Goal: Communication & Community: Answer question/provide support

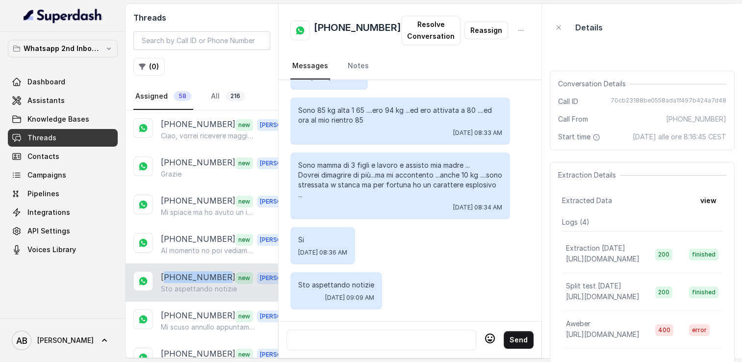
scroll to position [1832, 0]
drag, startPoint x: 401, startPoint y: 329, endPoint x: 396, endPoint y: 332, distance: 6.7
click at [397, 334] on div at bounding box center [381, 340] width 181 height 12
click at [396, 334] on div at bounding box center [381, 340] width 181 height 12
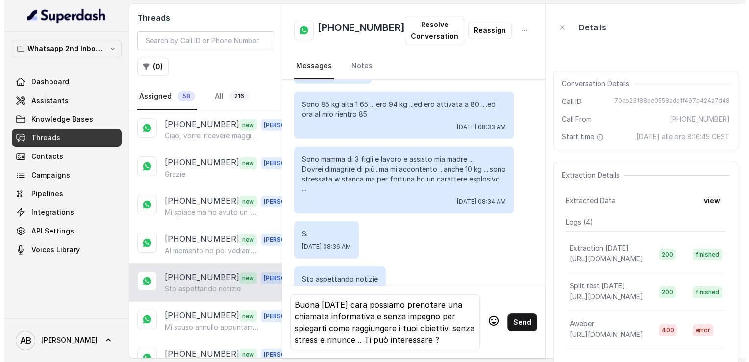
scroll to position [0, 0]
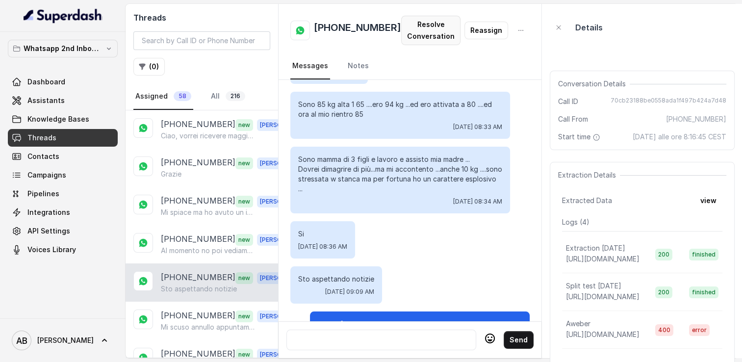
click at [404, 36] on button "Resolve Conversation" at bounding box center [430, 30] width 59 height 29
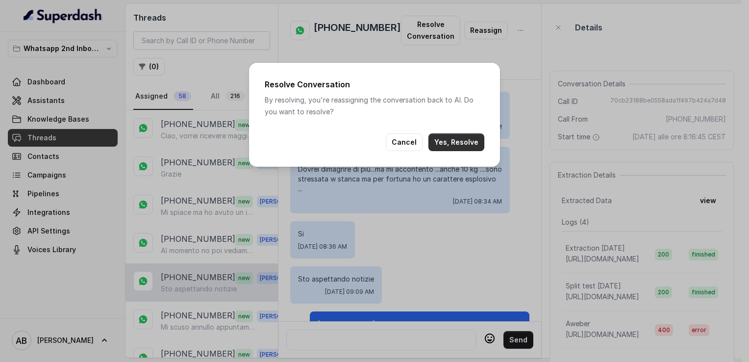
click at [455, 142] on button "Yes, Resolve" at bounding box center [457, 142] width 56 height 18
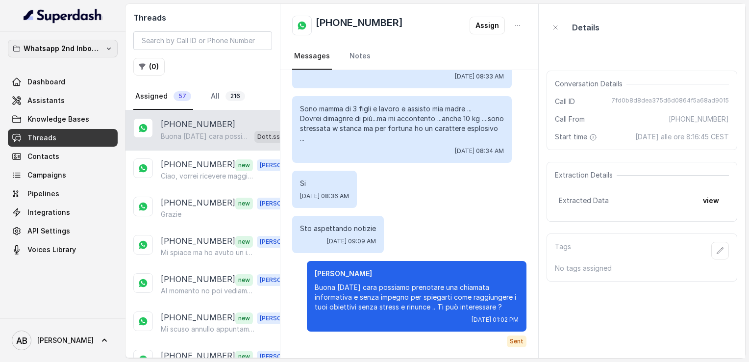
click at [67, 48] on p "Whatsapp 2nd Inbound BM5" at bounding box center [63, 49] width 78 height 12
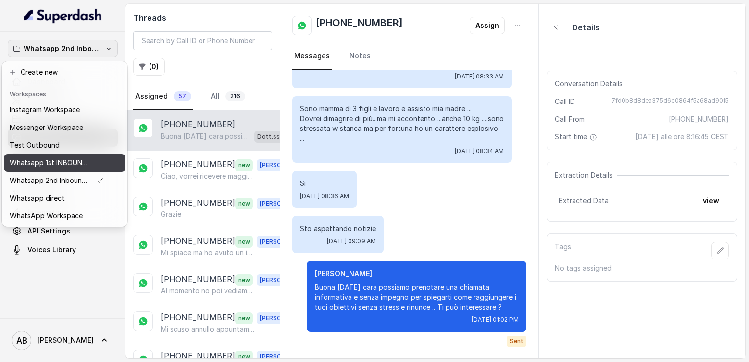
click at [73, 163] on p "Whatsapp 1st INBOUND Workspace" at bounding box center [49, 163] width 78 height 12
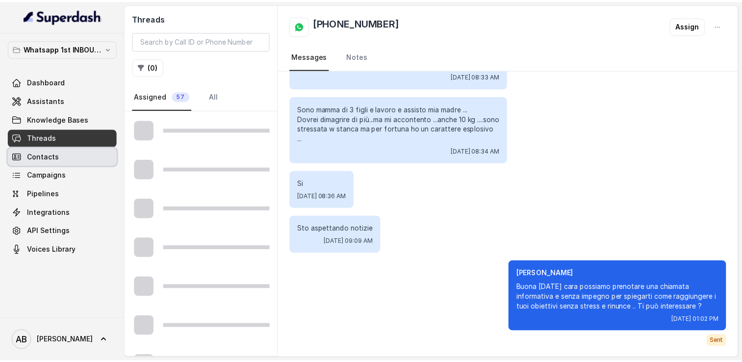
scroll to position [1763, 0]
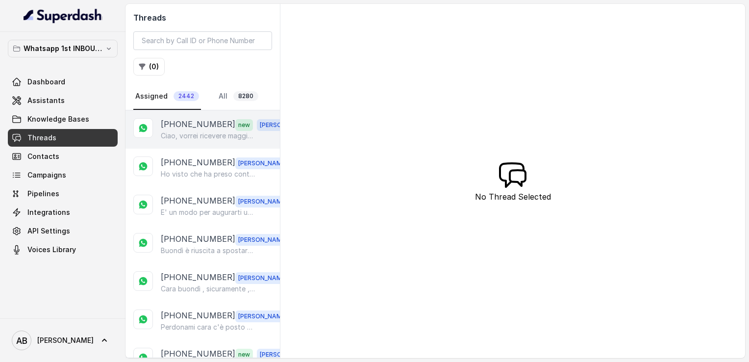
click at [196, 131] on p "Ciao, vorrei ricevere maggiori informazioni e il regalo in omaggio sulla libert…" at bounding box center [208, 136] width 94 height 10
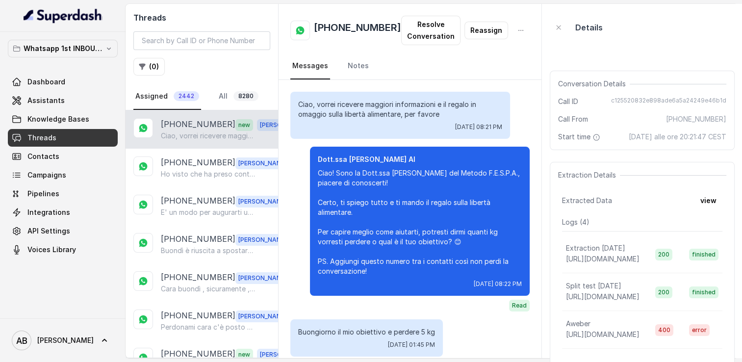
scroll to position [1100, 0]
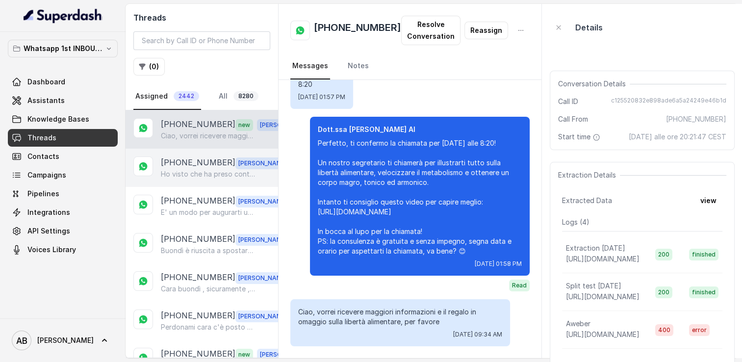
click at [192, 162] on p "[PHONE_NUMBER]" at bounding box center [198, 162] width 75 height 13
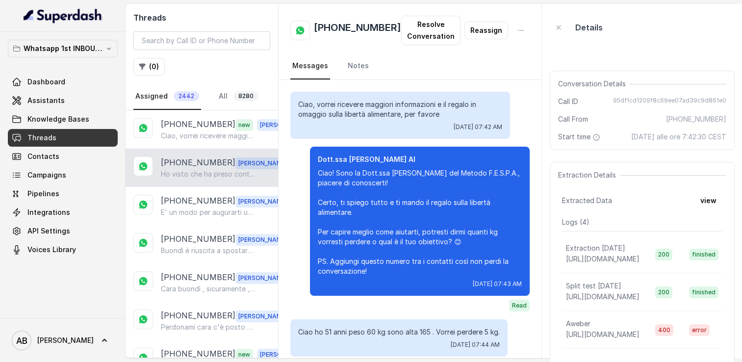
scroll to position [1896, 0]
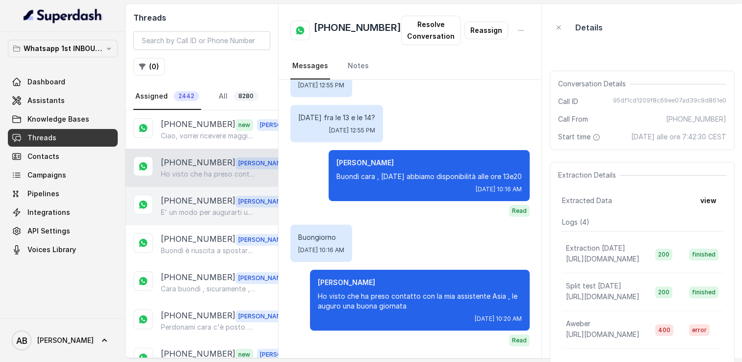
click at [186, 199] on p "[PHONE_NUMBER]" at bounding box center [198, 201] width 75 height 13
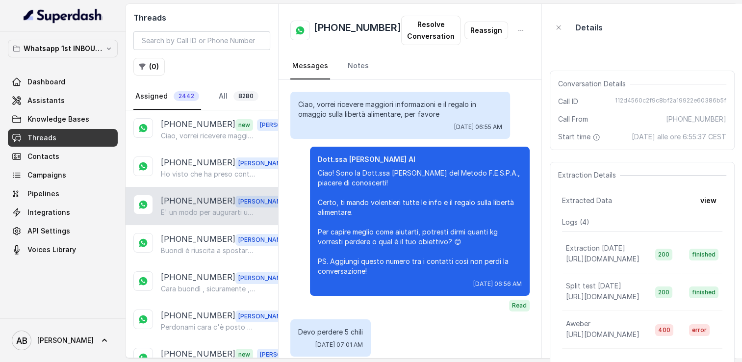
scroll to position [2588, 0]
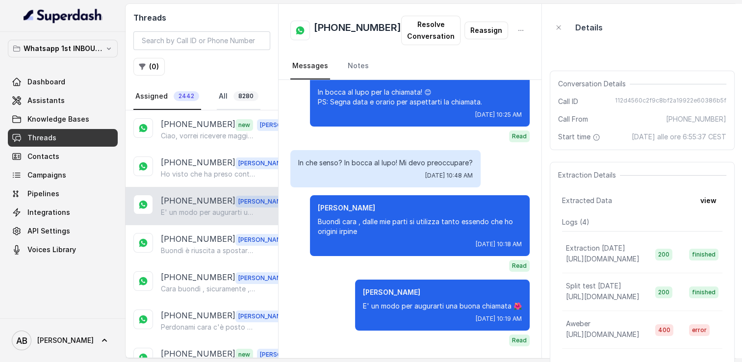
click at [228, 95] on link "All 8280" at bounding box center [239, 96] width 44 height 26
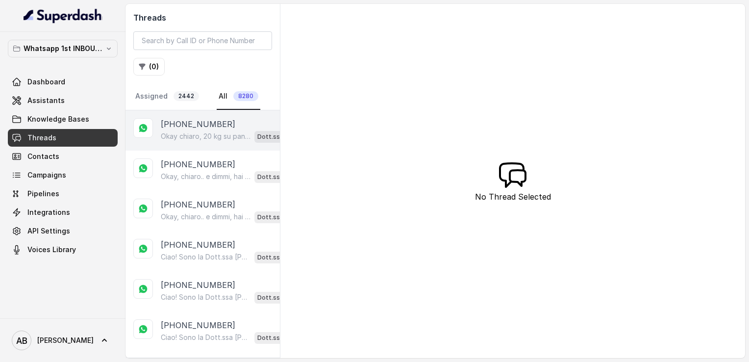
click at [214, 135] on p "Okay chiaro, 20 kg su pancia e stomaco. Dimmi, hai già provato qualcosa in pass…" at bounding box center [206, 136] width 90 height 10
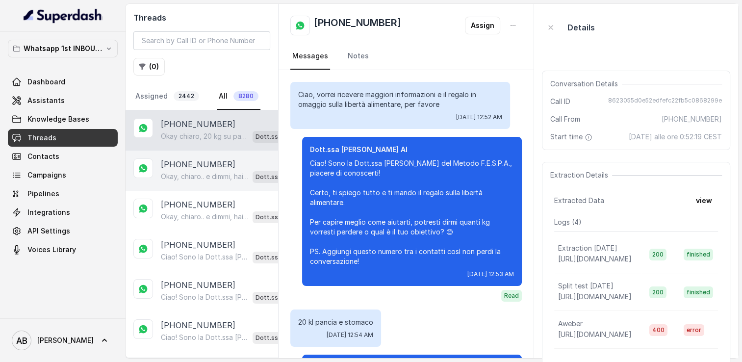
scroll to position [104, 0]
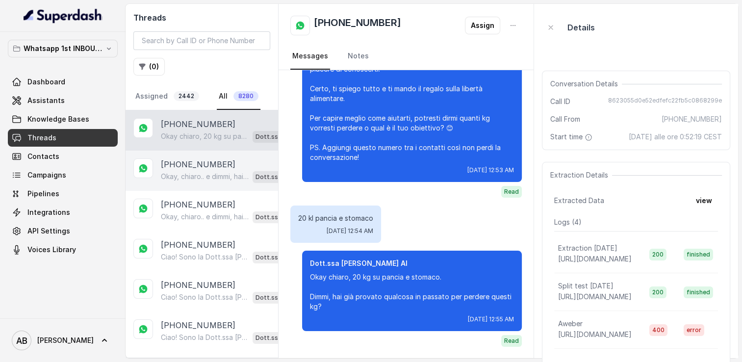
click at [208, 167] on p "[PHONE_NUMBER]" at bounding box center [198, 164] width 75 height 12
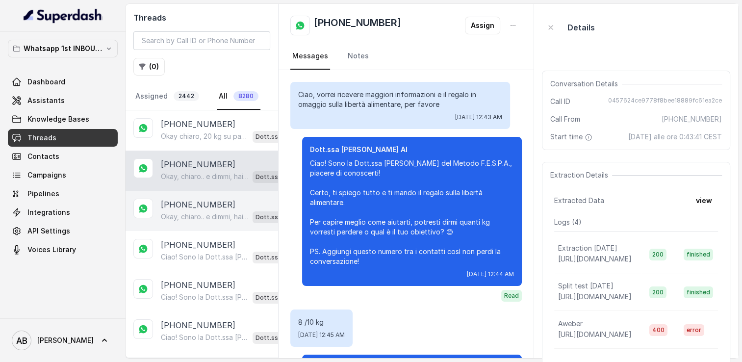
scroll to position [84, 0]
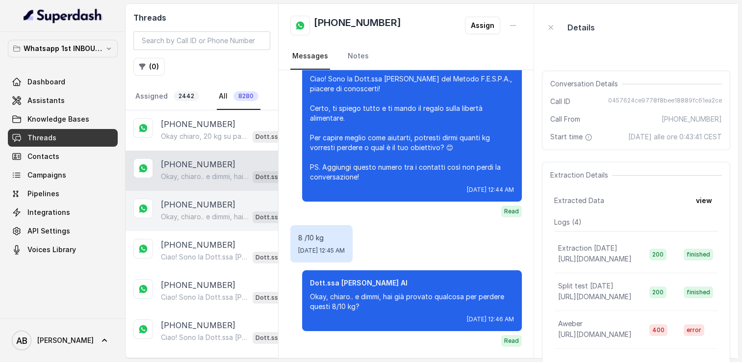
drag, startPoint x: 204, startPoint y: 193, endPoint x: 202, endPoint y: 219, distance: 26.1
click at [204, 194] on div "[PHONE_NUMBER] Okay, chiaro.. e dimmi, hai già provato qualcosa per perdere que…" at bounding box center [202, 211] width 152 height 40
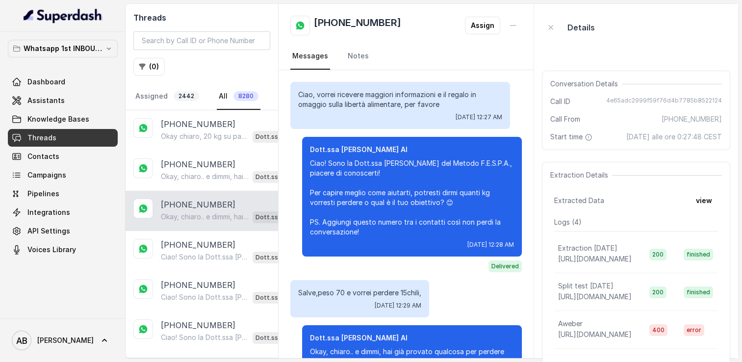
scroll to position [55, 0]
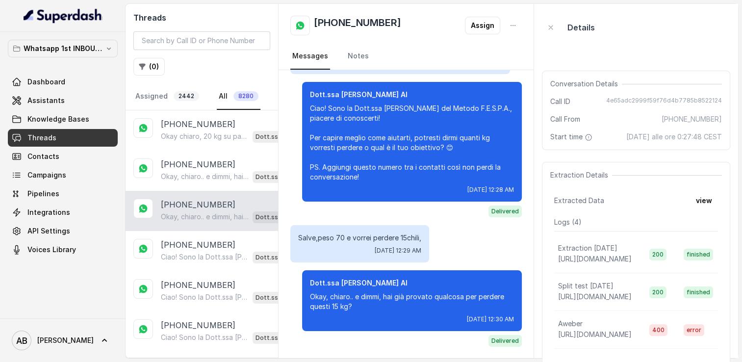
click at [202, 219] on p "Okay, chiaro.. e dimmi, hai già provato qualcosa per perdere questi 15 kg?" at bounding box center [205, 217] width 88 height 10
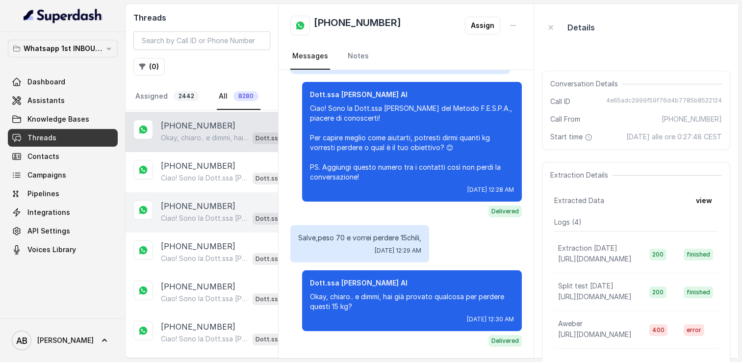
scroll to position [98, 0]
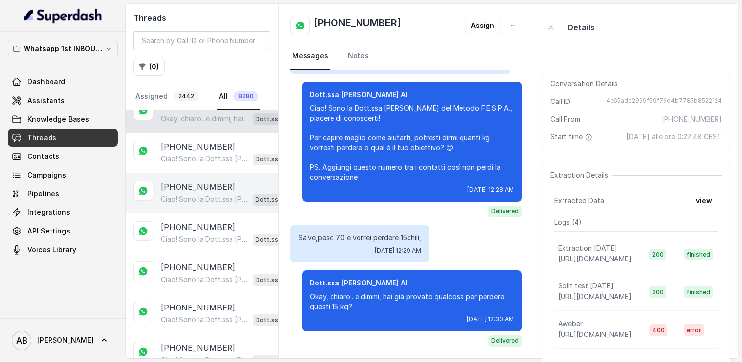
click at [201, 183] on p "[PHONE_NUMBER]" at bounding box center [198, 187] width 75 height 12
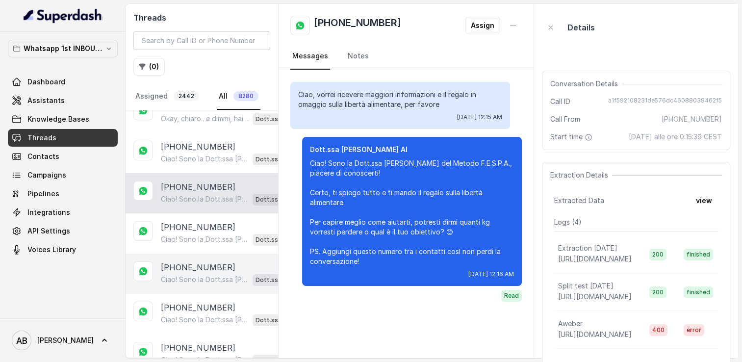
click at [198, 253] on div "[PHONE_NUMBER] Ciao! Sono la Dott.ssa [PERSON_NAME] del Metodo F.E.S.P.A., piac…" at bounding box center [202, 273] width 152 height 40
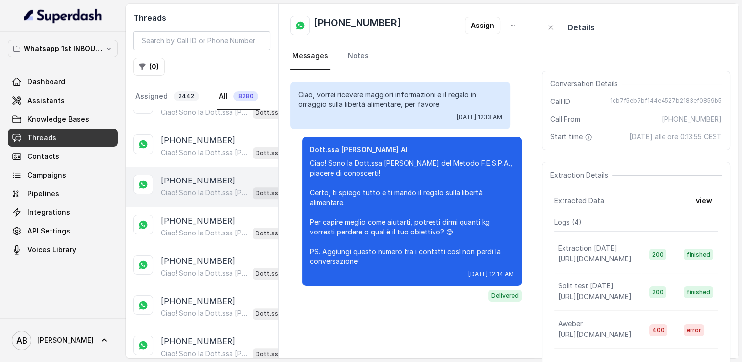
scroll to position [539, 0]
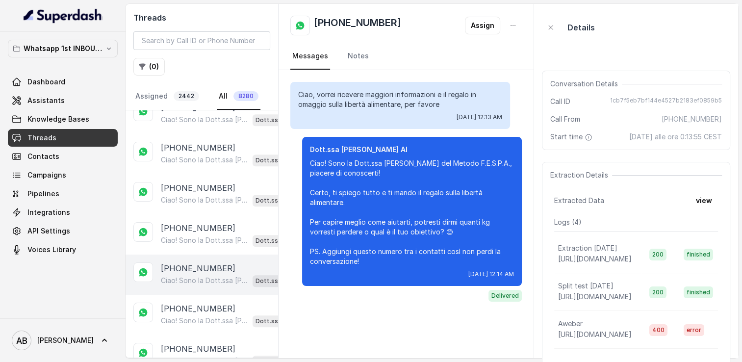
click at [194, 254] on div "[PHONE_NUMBER] Ciao! Sono la Dott.ssa [PERSON_NAME] del Metodo F.E.S.P.A., piac…" at bounding box center [202, 274] width 152 height 40
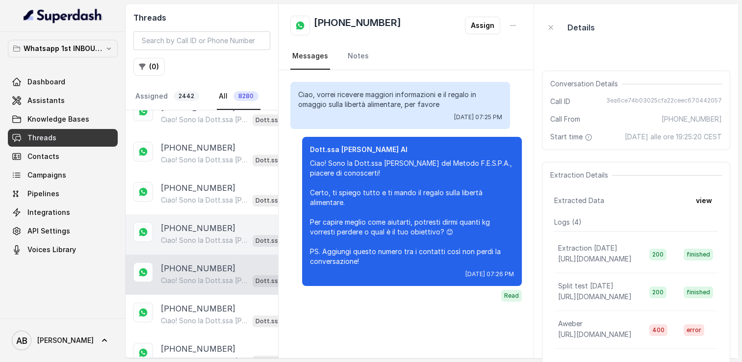
click at [200, 214] on div "[PHONE_NUMBER] Ciao! Sono la Dott.ssa [PERSON_NAME] del Metodo F.E.S.P.A., piac…" at bounding box center [202, 234] width 152 height 40
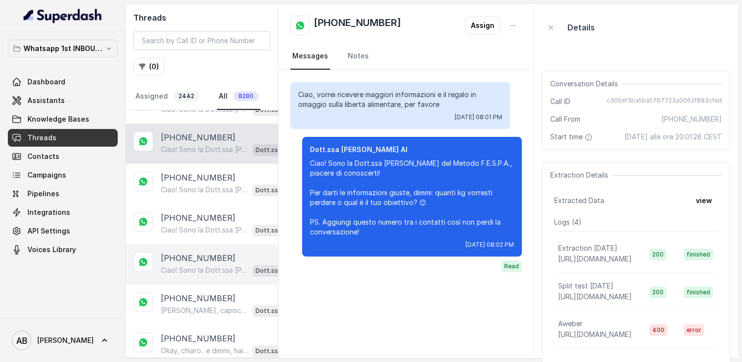
scroll to position [637, 0]
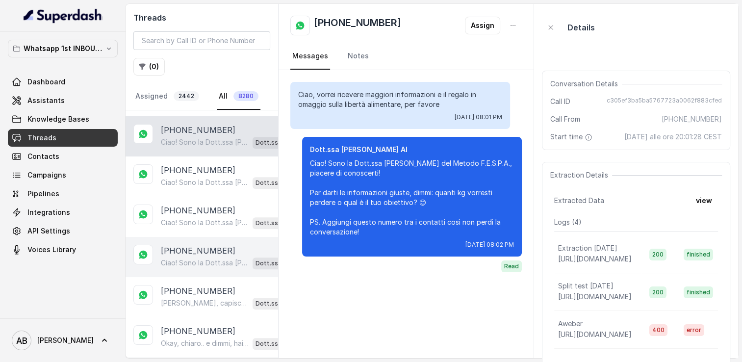
click at [194, 237] on div "[PHONE_NUMBER] Ciao! Sono la Dott.ssa [PERSON_NAME] del Metodo F.E.S.P.A., piac…" at bounding box center [202, 257] width 152 height 40
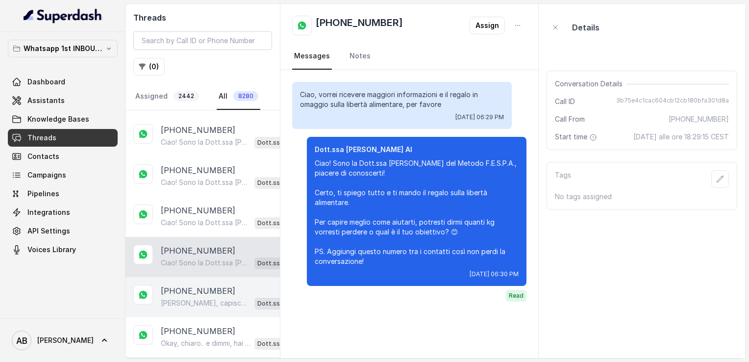
drag, startPoint x: 199, startPoint y: 255, endPoint x: 206, endPoint y: 287, distance: 33.2
click at [199, 258] on p "Ciao! Sono la Dott.ssa [PERSON_NAME] del Metodo F.E.S.P.A., piacere di conoscer…" at bounding box center [206, 263] width 90 height 10
click at [198, 298] on p "[PERSON_NAME], capisco.. ma per aiutarti al meglio devo sapere se hai già prova…" at bounding box center [206, 303] width 90 height 10
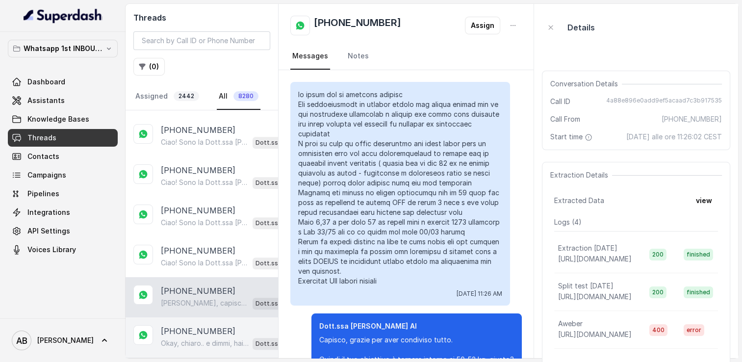
scroll to position [390, 0]
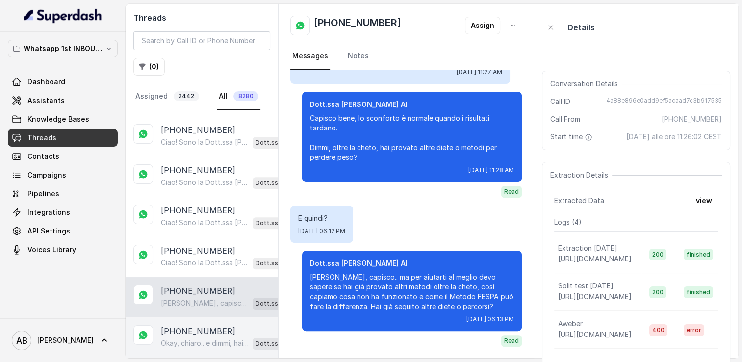
click at [200, 338] on p "Okay, chiaro.. e dimmi, hai già provato qualcosa per perdere questi 10 kg?" at bounding box center [205, 343] width 88 height 10
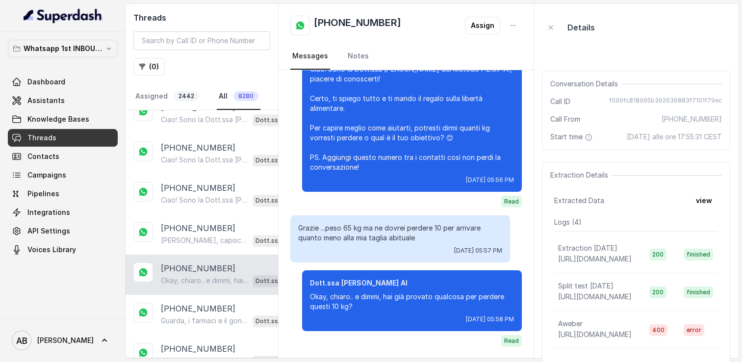
scroll to position [784, 0]
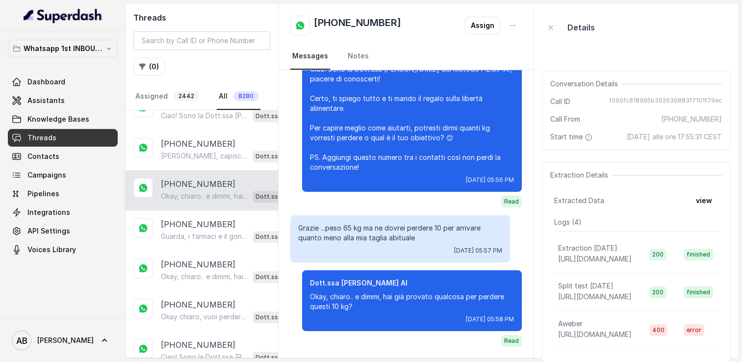
click at [198, 272] on p "Okay, chiaro.. e dimmi, hai già provato qualcosa in passato per perdere questi …" at bounding box center [205, 277] width 88 height 10
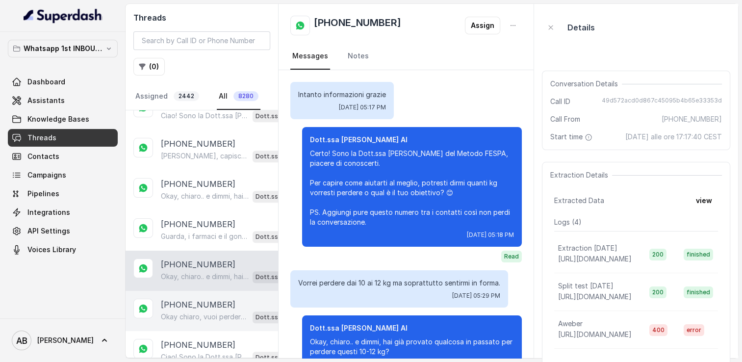
scroll to position [45, 0]
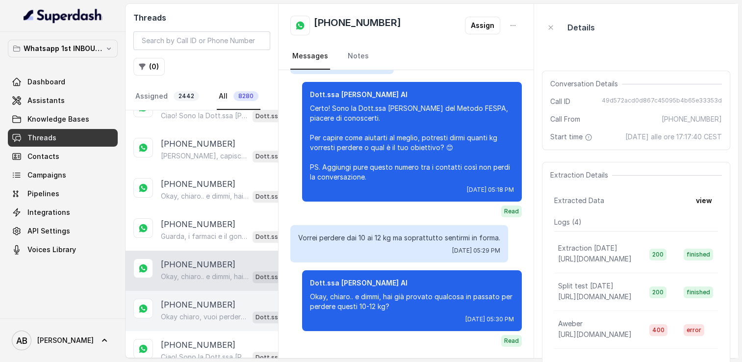
click at [198, 299] on p "[PHONE_NUMBER]" at bounding box center [198, 305] width 75 height 12
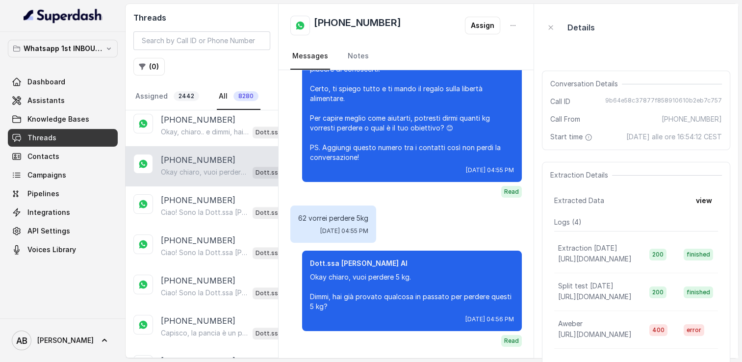
scroll to position [981, 0]
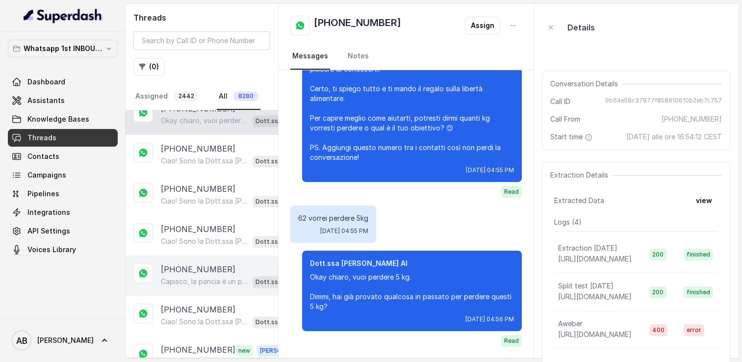
click at [197, 279] on div "[PHONE_NUMBER] Capisco, la pancia è un problema comune e le intolleranze rendon…" at bounding box center [202, 275] width 152 height 40
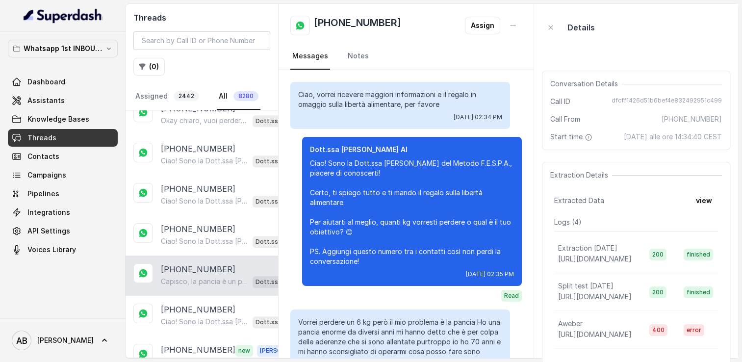
click at [198, 255] on div "[PHONE_NUMBER] Capisco, la pancia è un problema comune e le intolleranze rendon…" at bounding box center [202, 275] width 152 height 40
